Goal: Task Accomplishment & Management: Use online tool/utility

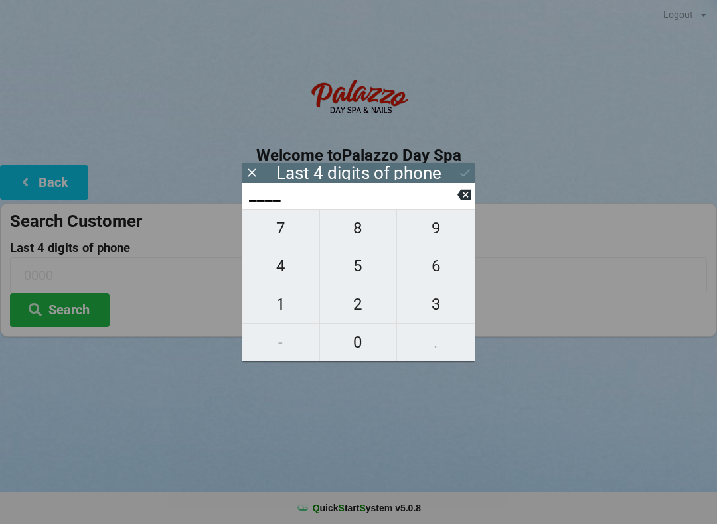
click at [433, 247] on button "9" at bounding box center [436, 228] width 78 height 38
type input "9___"
click at [438, 240] on span "9" at bounding box center [436, 228] width 78 height 28
type input "99__"
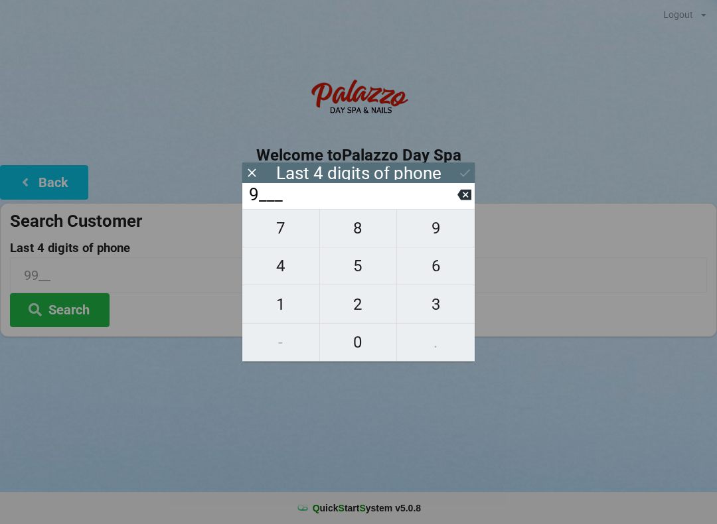
type input "99__"
click at [291, 280] on span "4" at bounding box center [280, 266] width 77 height 28
type input "994_"
click at [340, 353] on span "0" at bounding box center [358, 342] width 77 height 28
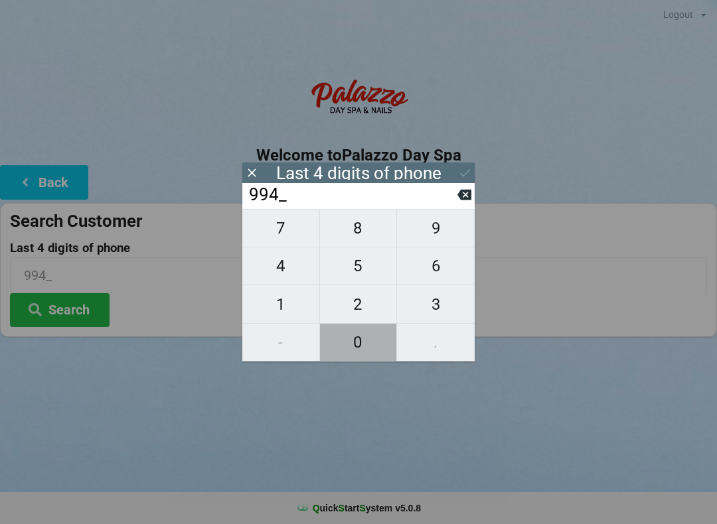
type input "9940"
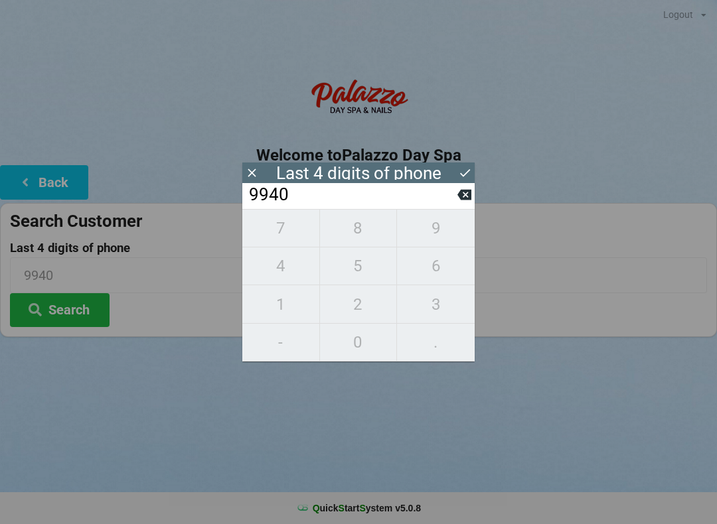
click at [428, 171] on div "Last 4 digits of phone" at bounding box center [358, 173] width 165 height 13
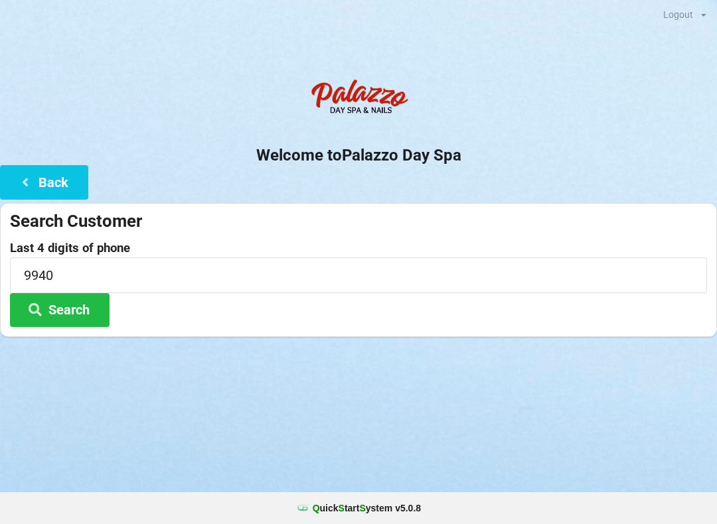
click at [115, 376] on div "Logout Logout Sign-In Welcome to Palazzo Day Spa Back Search Customer Last 4 di…" at bounding box center [358, 262] width 717 height 524
click at [78, 305] on button "Search" at bounding box center [60, 310] width 100 height 34
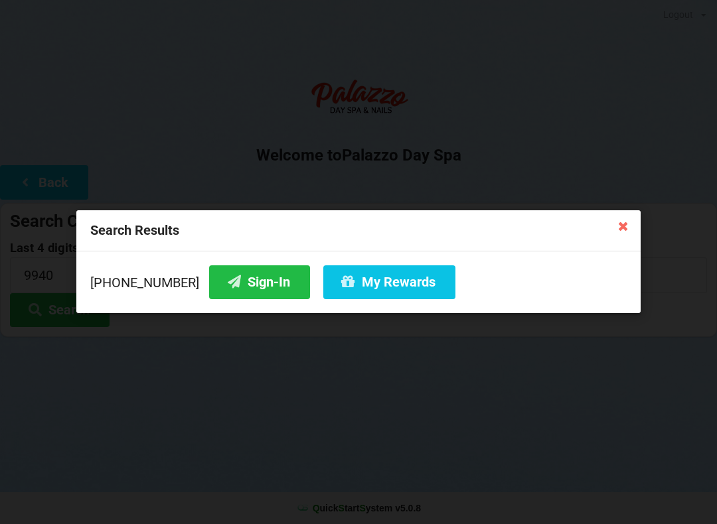
click at [229, 287] on button "Sign-In" at bounding box center [259, 282] width 101 height 34
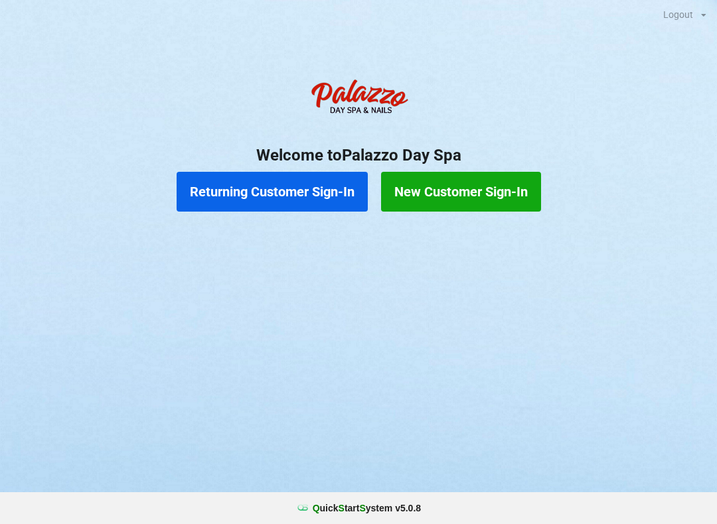
click at [271, 190] on button "Returning Customer Sign-In" at bounding box center [271, 192] width 191 height 40
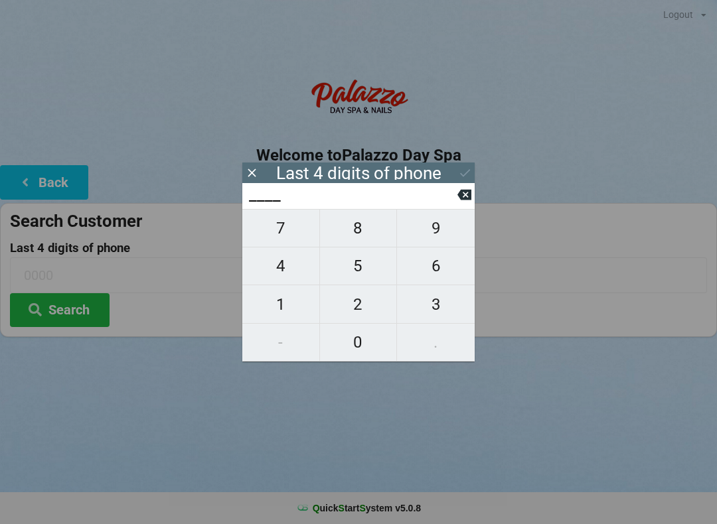
click at [443, 224] on span "9" at bounding box center [436, 228] width 78 height 28
type input "9___"
click at [291, 303] on span "1" at bounding box center [280, 305] width 77 height 28
type input "91__"
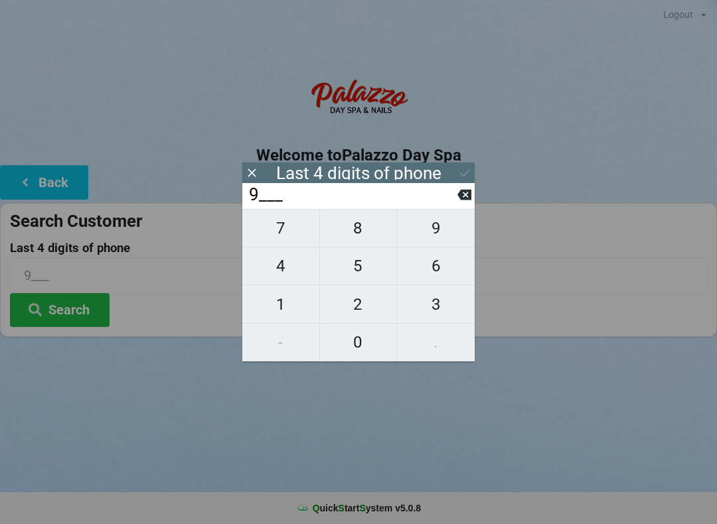
type input "91__"
click at [290, 232] on span "7" at bounding box center [280, 228] width 77 height 28
type input "917_"
click at [350, 262] on span "5" at bounding box center [358, 266] width 77 height 28
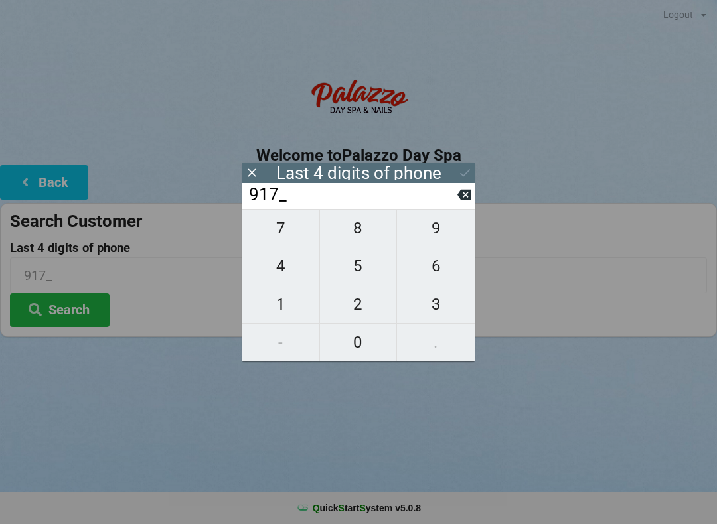
type input "9175"
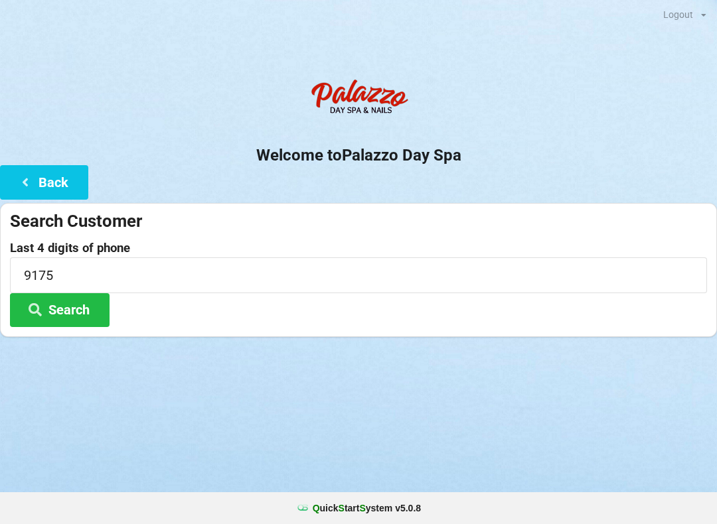
click at [460, 162] on h2 "Welcome to [GEOGRAPHIC_DATA]" at bounding box center [358, 155] width 717 height 21
click at [76, 307] on button "Search" at bounding box center [60, 310] width 100 height 34
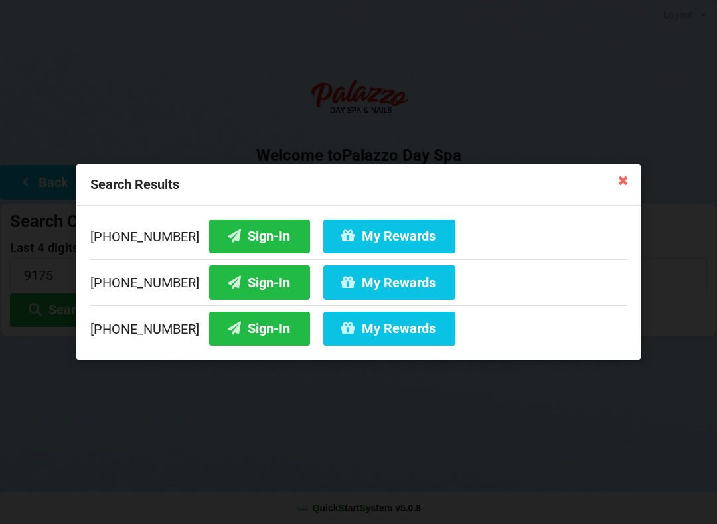
click at [241, 326] on button "Sign-In" at bounding box center [259, 329] width 101 height 34
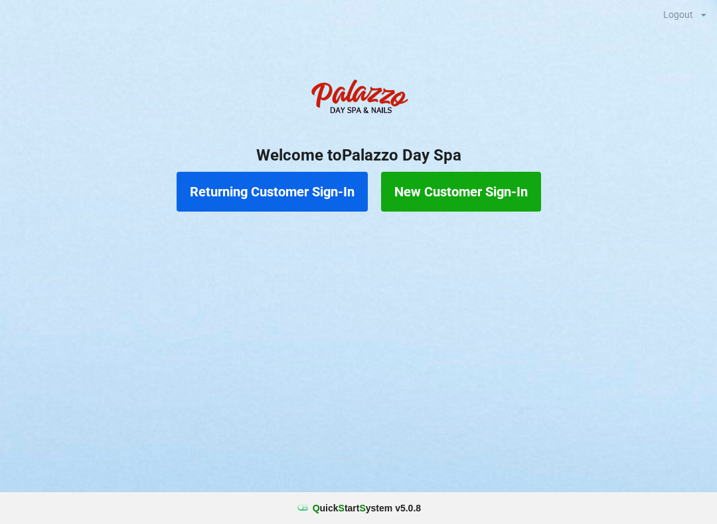
click at [289, 184] on button "Returning Customer Sign-In" at bounding box center [271, 192] width 191 height 40
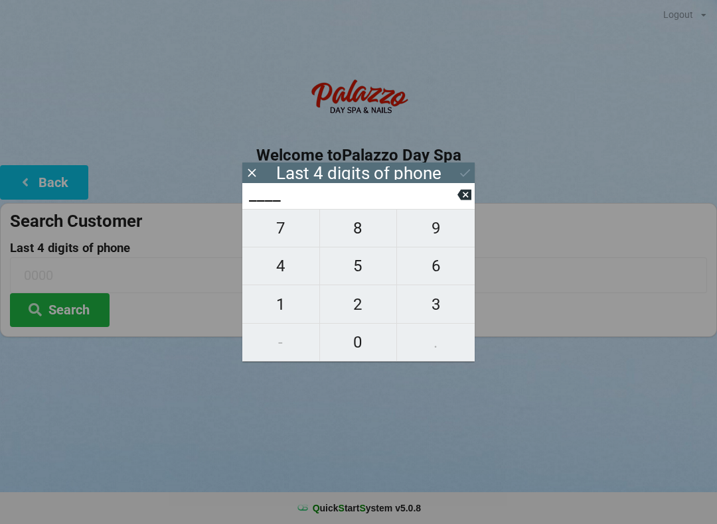
click at [365, 350] on span "0" at bounding box center [358, 342] width 77 height 28
type input "0___"
click at [462, 196] on icon at bounding box center [464, 195] width 14 height 11
click at [358, 310] on span "2" at bounding box center [358, 305] width 77 height 28
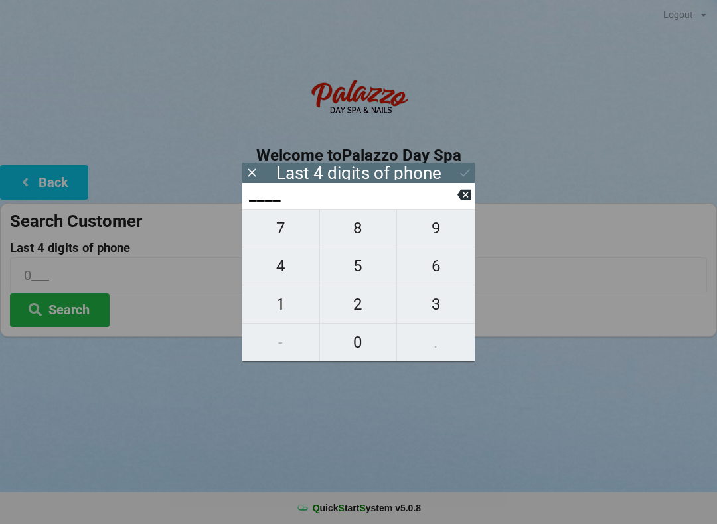
type input "2___"
click at [438, 277] on span "6" at bounding box center [436, 266] width 78 height 28
type input "26__"
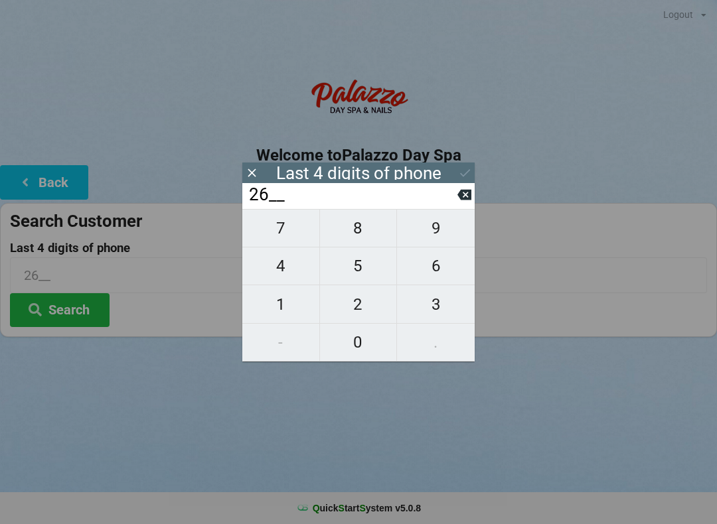
click at [356, 342] on span "0" at bounding box center [358, 342] width 77 height 28
type input "260_"
click at [430, 267] on span "6" at bounding box center [436, 266] width 78 height 28
type input "2606"
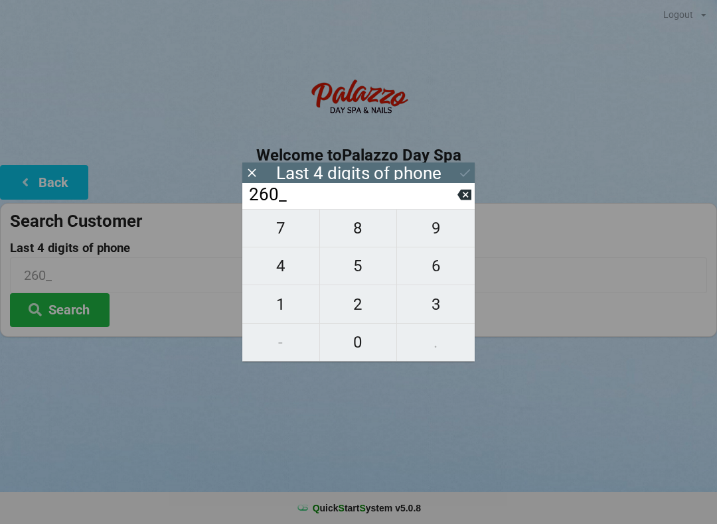
type input "2606"
click at [454, 169] on div "Last 4 digits of phone" at bounding box center [358, 173] width 232 height 21
click at [466, 168] on icon at bounding box center [465, 173] width 14 height 14
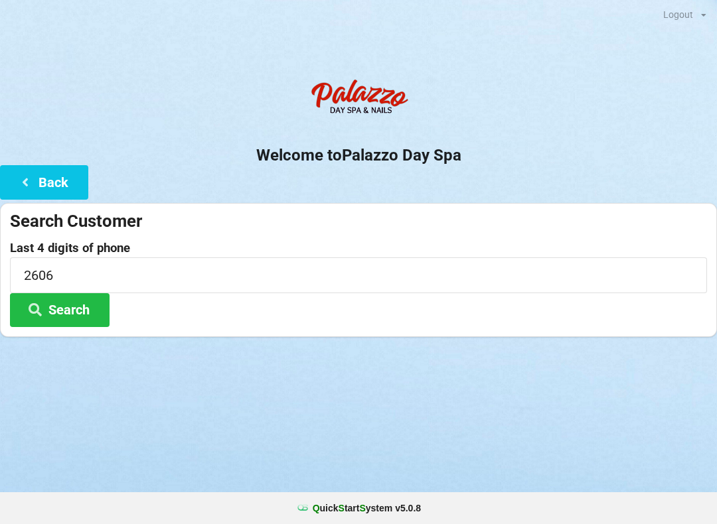
click at [71, 305] on button "Search" at bounding box center [60, 310] width 100 height 34
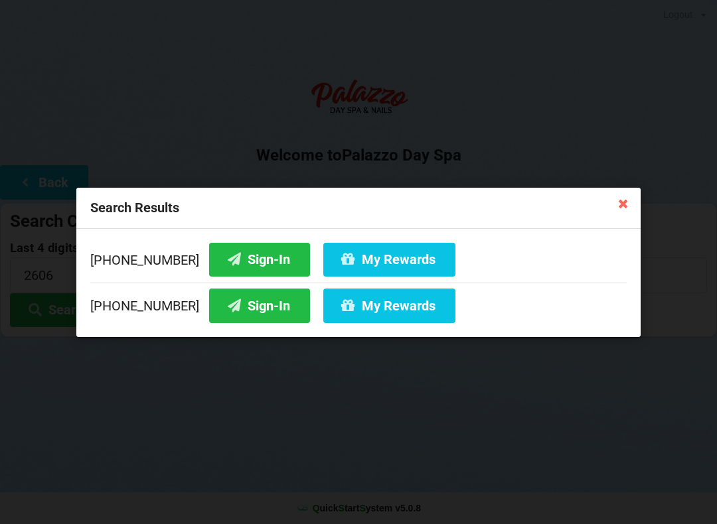
click at [236, 259] on button "Sign-In" at bounding box center [259, 259] width 101 height 34
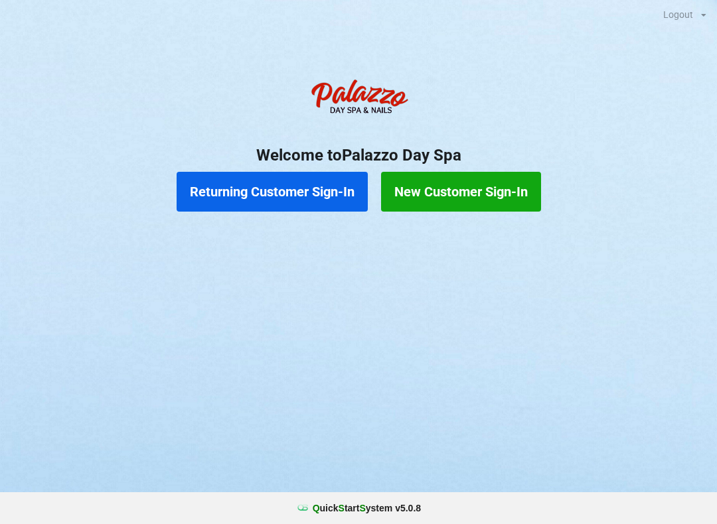
click at [265, 204] on button "Returning Customer Sign-In" at bounding box center [271, 192] width 191 height 40
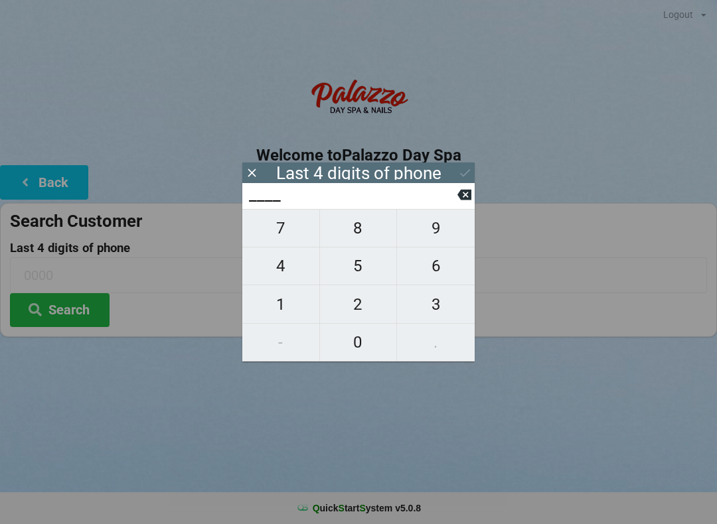
click at [274, 269] on span "4" at bounding box center [280, 266] width 77 height 28
type input "4___"
click at [269, 238] on span "7" at bounding box center [280, 228] width 77 height 28
type input "47__"
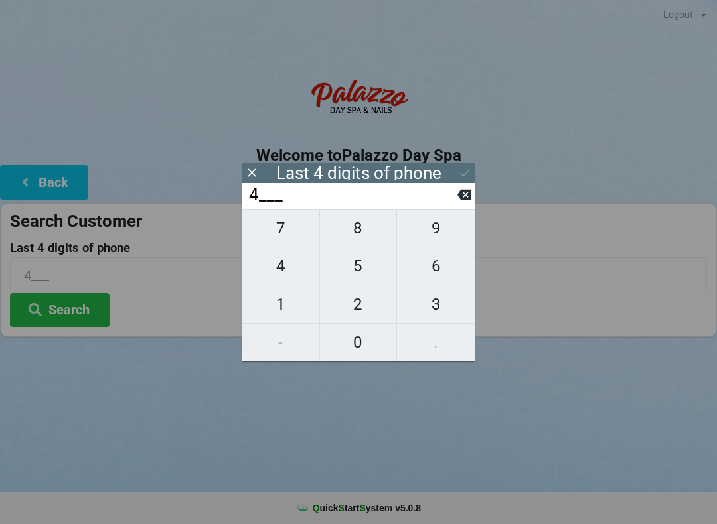
type input "47__"
click at [469, 200] on icon at bounding box center [464, 195] width 14 height 11
click at [359, 342] on span "0" at bounding box center [358, 342] width 77 height 28
type input "40__"
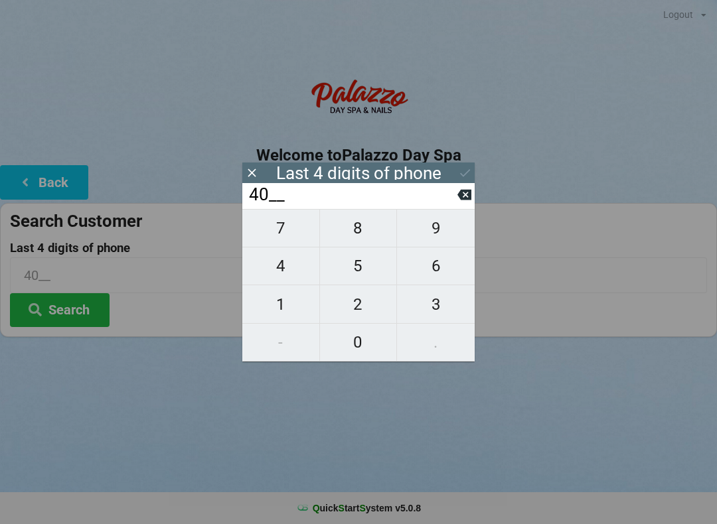
click at [454, 206] on input "40__" at bounding box center [352, 194] width 210 height 21
click at [452, 204] on input "40__" at bounding box center [352, 194] width 210 height 21
click at [454, 204] on input "40__" at bounding box center [352, 194] width 210 height 21
click at [455, 194] on input "40__" at bounding box center [352, 194] width 210 height 21
click at [453, 206] on input "40__" at bounding box center [352, 194] width 210 height 21
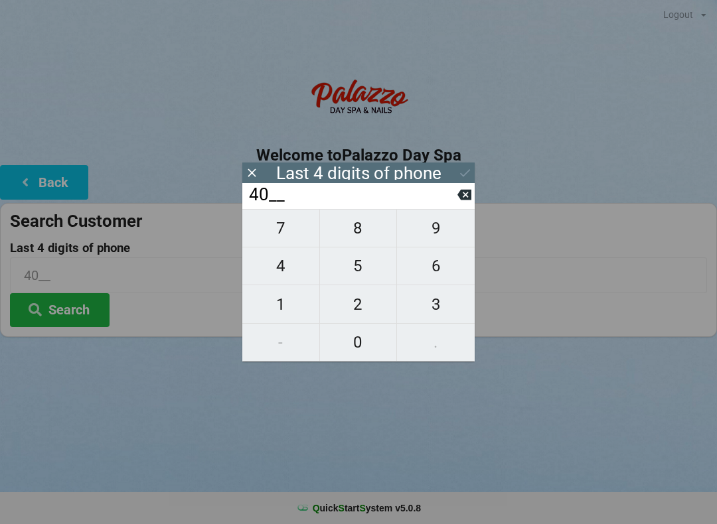
click at [458, 219] on button "9" at bounding box center [436, 228] width 78 height 38
type input "409_"
click at [458, 202] on icon at bounding box center [464, 195] width 14 height 14
click at [467, 195] on icon at bounding box center [464, 195] width 14 height 11
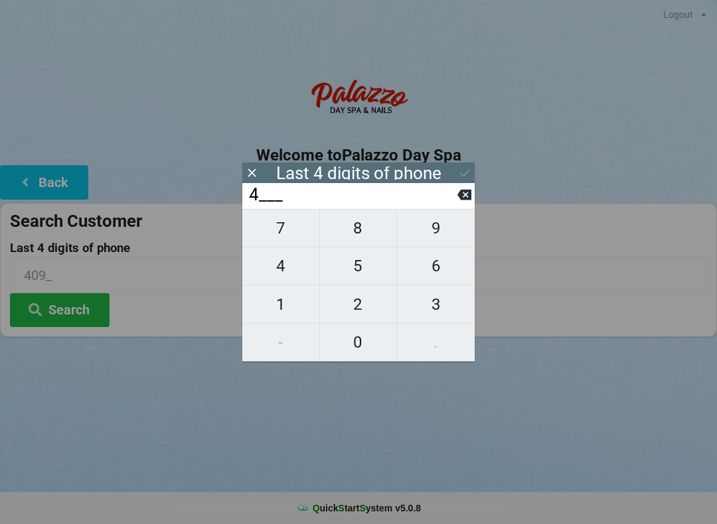
click at [460, 194] on icon at bounding box center [464, 195] width 14 height 14
click at [464, 196] on icon at bounding box center [464, 195] width 14 height 11
click at [286, 305] on span "1" at bounding box center [280, 305] width 77 height 28
type input "1___"
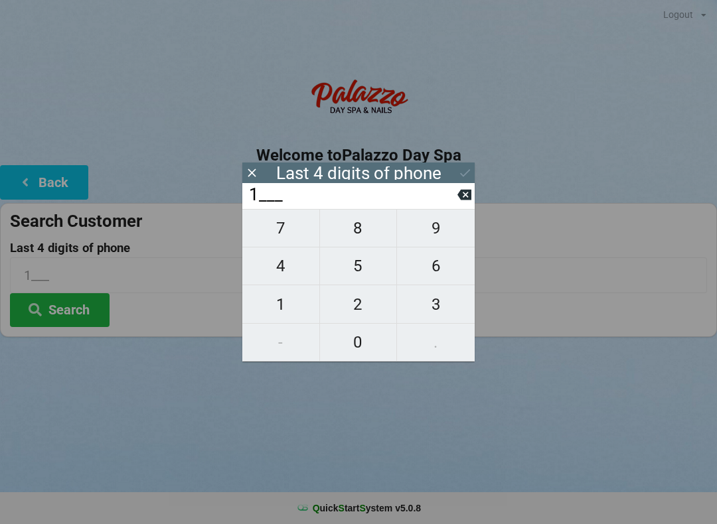
click at [369, 235] on span "8" at bounding box center [358, 228] width 77 height 28
type input "18__"
click at [297, 298] on span "1" at bounding box center [280, 305] width 77 height 28
type input "181_"
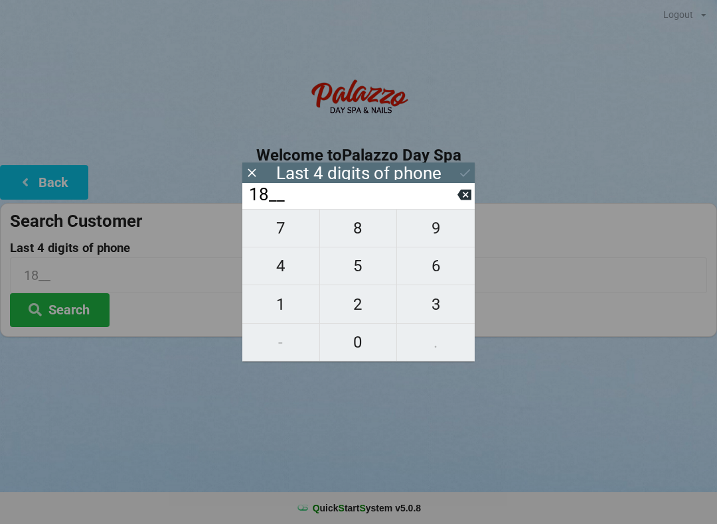
type input "181_"
click at [375, 301] on span "2" at bounding box center [358, 305] width 77 height 28
type input "1812"
click at [471, 171] on icon at bounding box center [465, 173] width 14 height 14
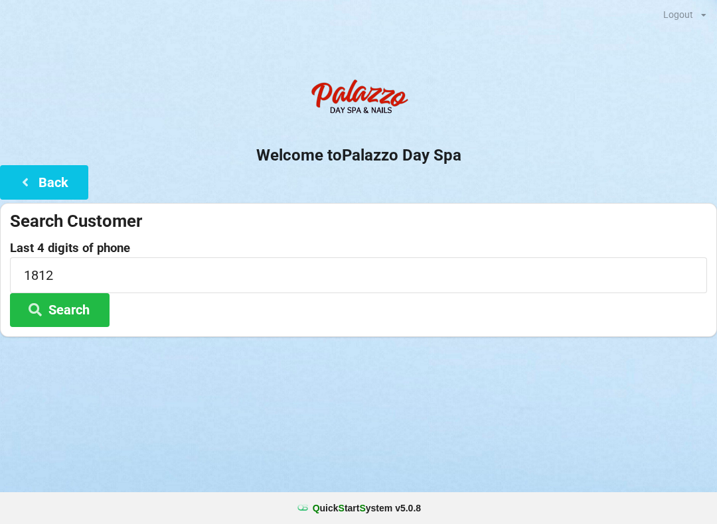
click at [66, 304] on button "Search" at bounding box center [60, 310] width 100 height 34
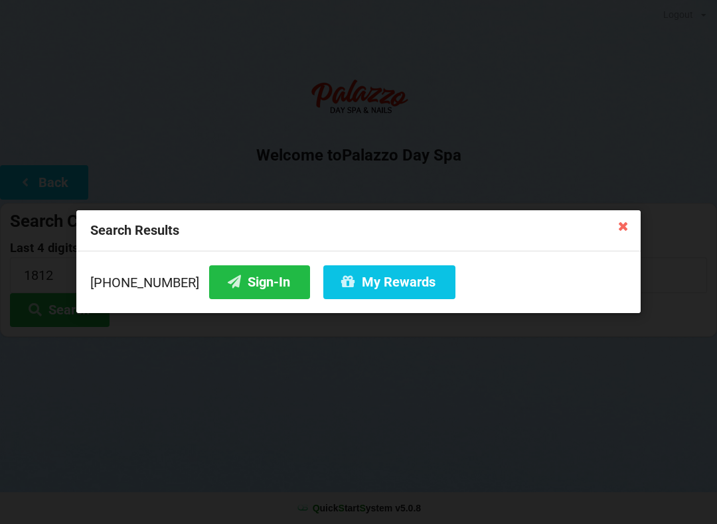
click at [226, 285] on icon at bounding box center [234, 281] width 16 height 11
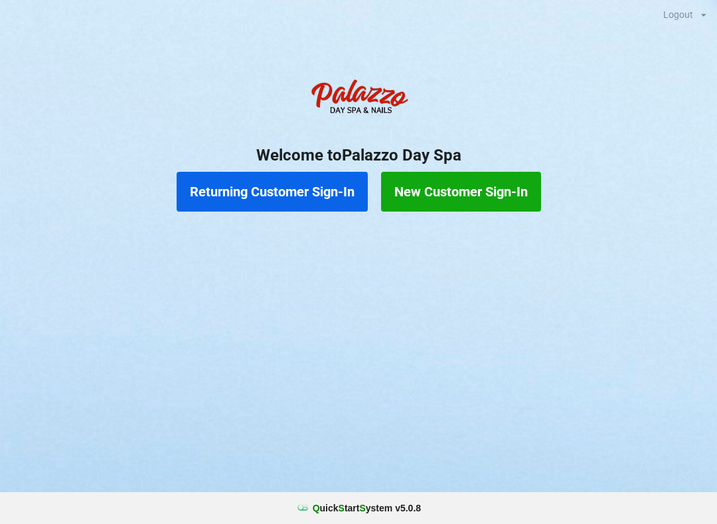
click at [273, 184] on button "Returning Customer Sign-In" at bounding box center [271, 192] width 191 height 40
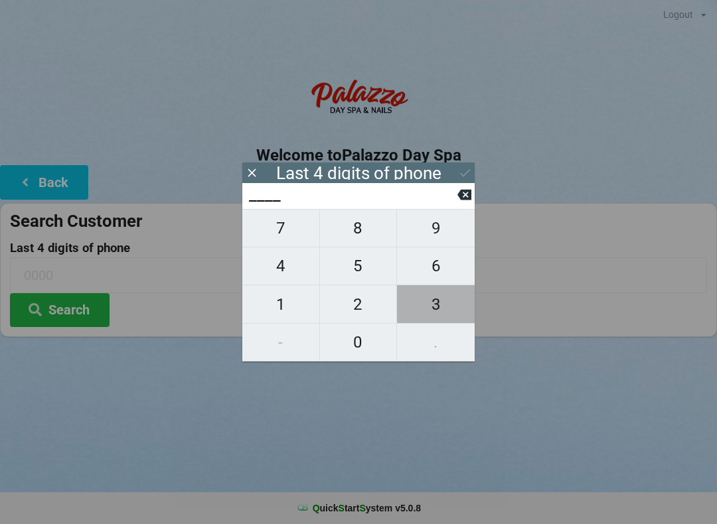
click at [448, 313] on span "3" at bounding box center [436, 305] width 78 height 28
type input "3___"
click at [375, 309] on span "2" at bounding box center [358, 305] width 77 height 28
type input "32__"
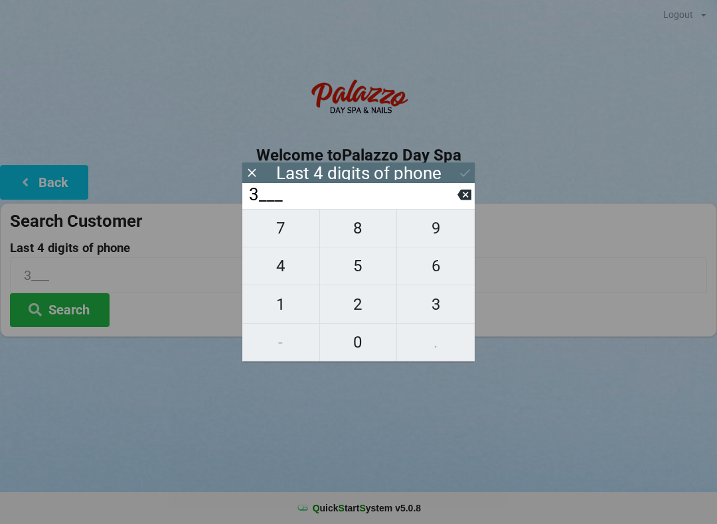
type input "32__"
click at [439, 229] on span "9" at bounding box center [436, 228] width 78 height 28
type input "329_"
click at [289, 318] on span "1" at bounding box center [280, 305] width 77 height 28
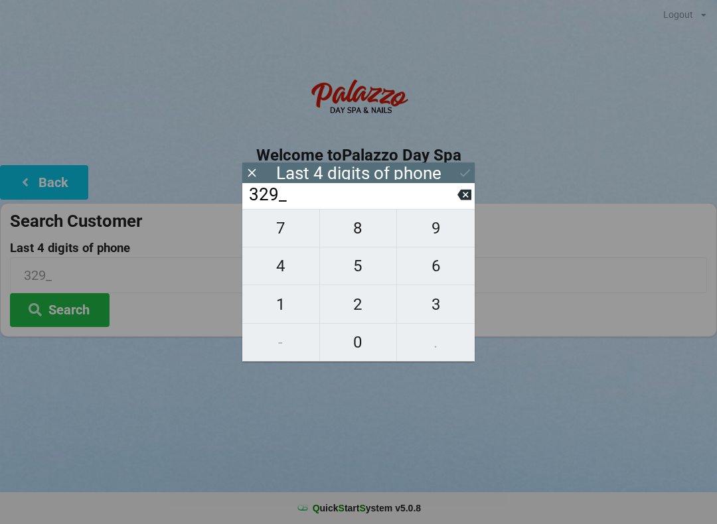
type input "3291"
click at [180, 405] on div "Logout Logout Sign-In Welcome to Palazzo Day Spa Back Search Customer Last 4 di…" at bounding box center [358, 262] width 717 height 524
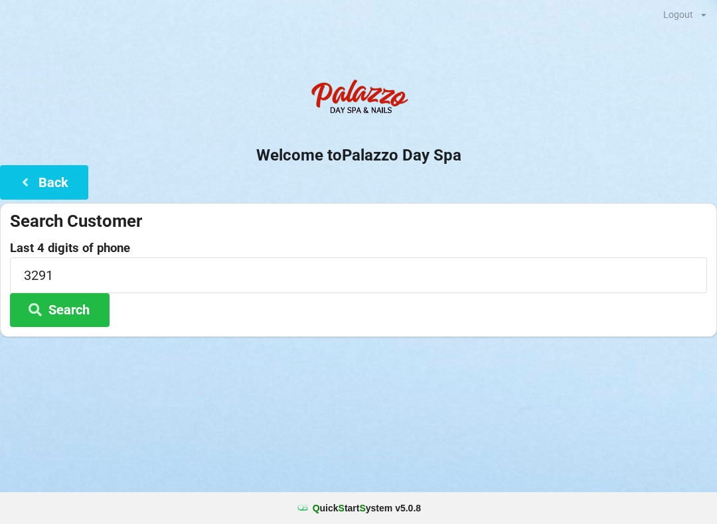
click at [62, 307] on button "Search" at bounding box center [60, 310] width 100 height 34
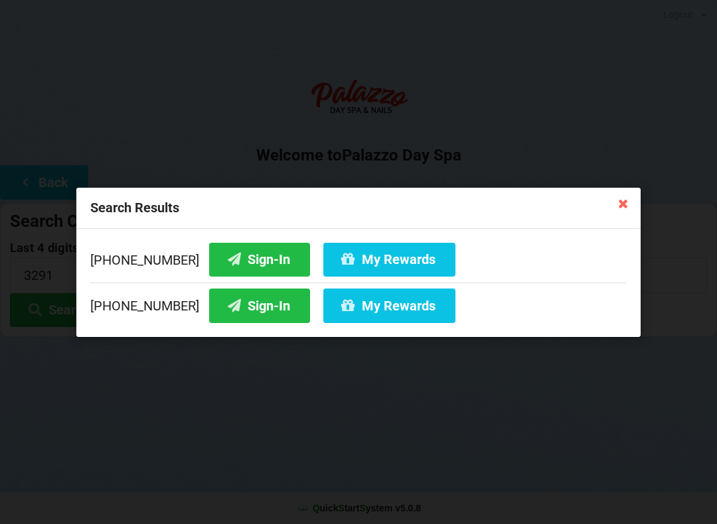
click at [228, 312] on button "Sign-In" at bounding box center [259, 306] width 101 height 34
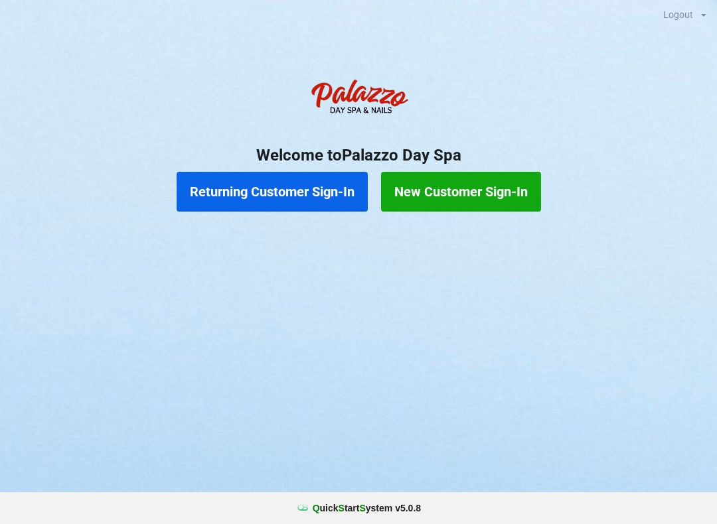
click at [285, 198] on button "Returning Customer Sign-In" at bounding box center [271, 192] width 191 height 40
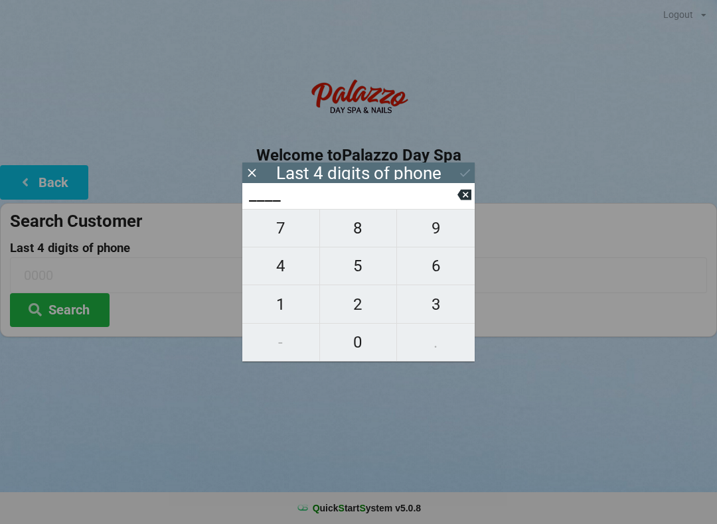
click at [359, 356] on span "0" at bounding box center [358, 342] width 77 height 28
type input "0___"
click at [369, 274] on span "5" at bounding box center [358, 266] width 77 height 28
type input "05__"
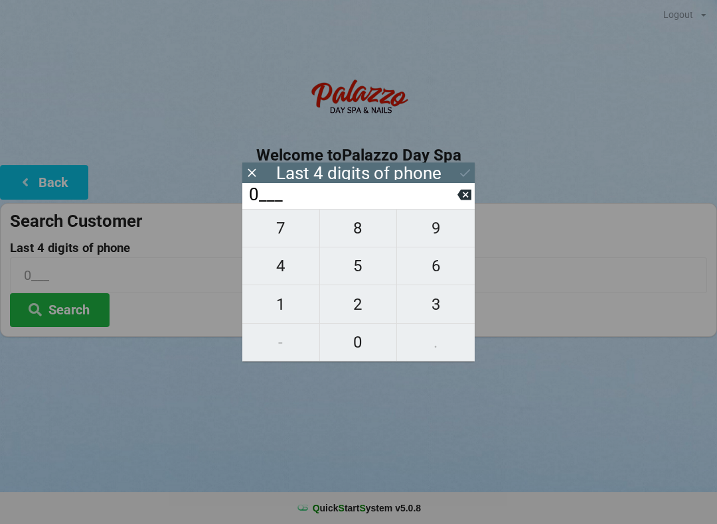
type input "05__"
click at [284, 307] on span "1" at bounding box center [280, 305] width 77 height 28
type input "051_"
click at [438, 238] on span "9" at bounding box center [436, 228] width 78 height 28
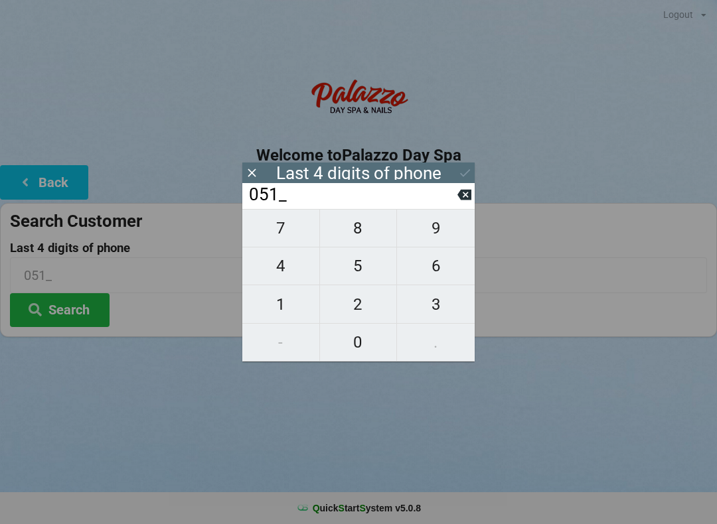
type input "0519"
click at [470, 176] on icon at bounding box center [465, 173] width 14 height 14
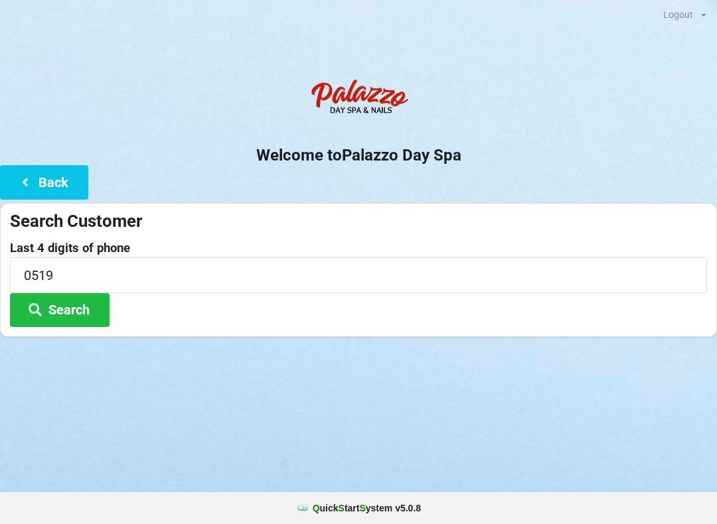
click at [93, 314] on button "Search" at bounding box center [60, 310] width 100 height 34
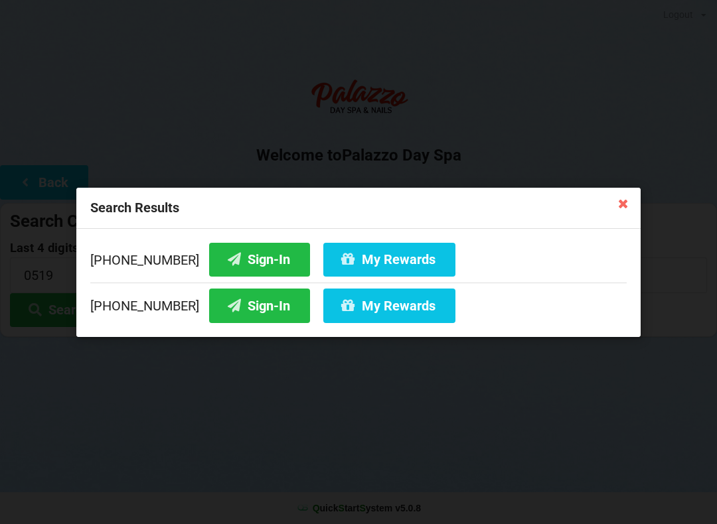
click at [251, 303] on button "Sign-In" at bounding box center [259, 306] width 101 height 34
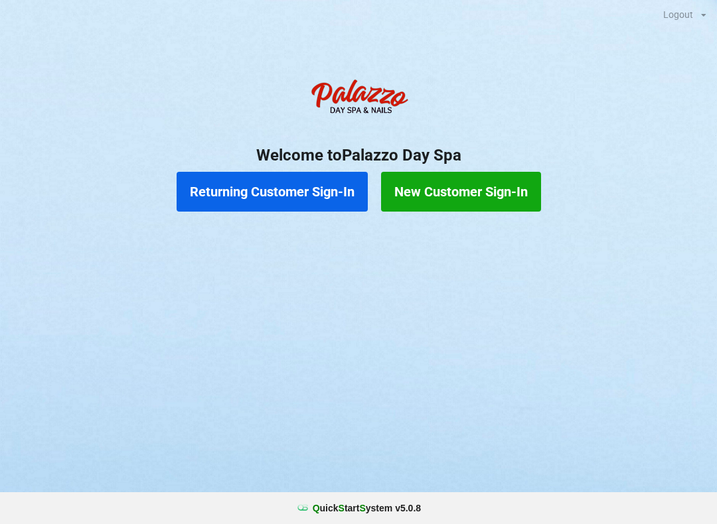
click at [287, 173] on button "Returning Customer Sign-In" at bounding box center [271, 192] width 191 height 40
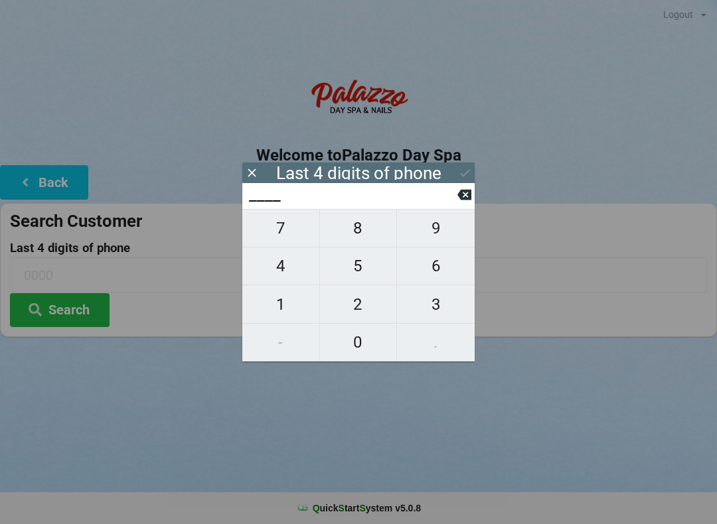
click at [359, 261] on span "5" at bounding box center [358, 266] width 77 height 28
type input "5___"
click at [282, 228] on span "7" at bounding box center [280, 228] width 77 height 28
type input "57__"
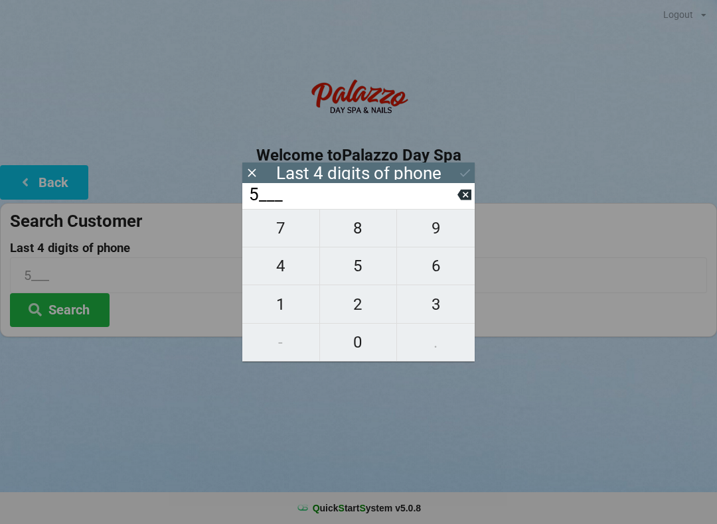
type input "57__"
click at [359, 303] on span "2" at bounding box center [358, 305] width 77 height 28
type input "572_"
click at [279, 268] on span "4" at bounding box center [280, 266] width 77 height 28
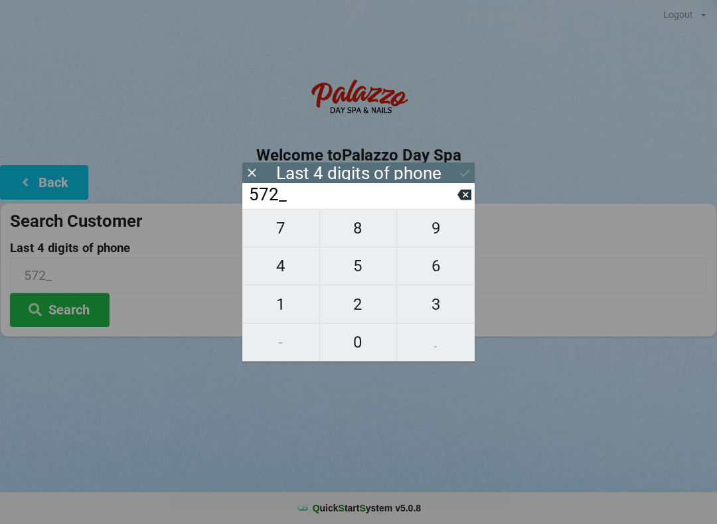
type input "5724"
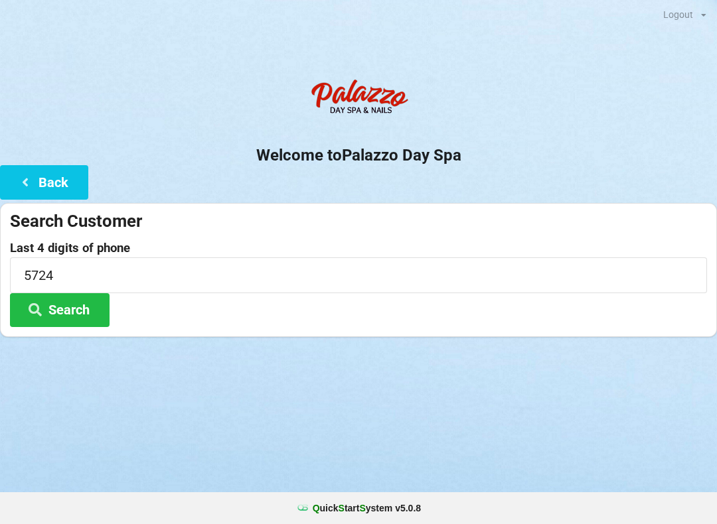
click at [76, 311] on button "Search" at bounding box center [60, 310] width 100 height 34
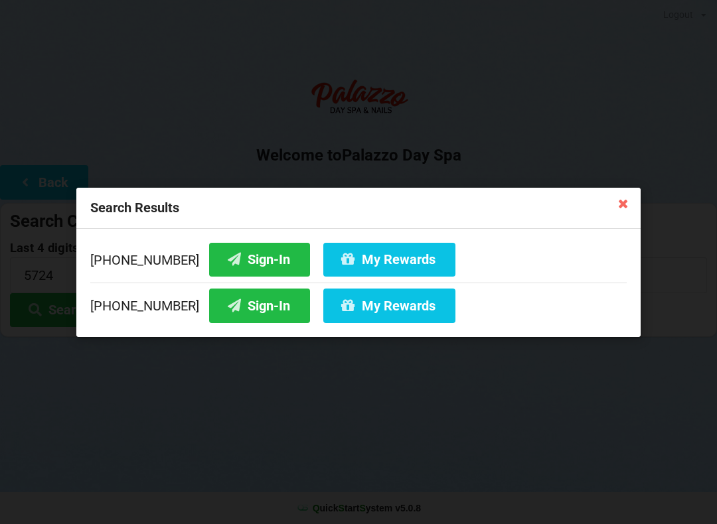
click at [240, 303] on button "Sign-In" at bounding box center [259, 306] width 101 height 34
